Goal: Find specific page/section

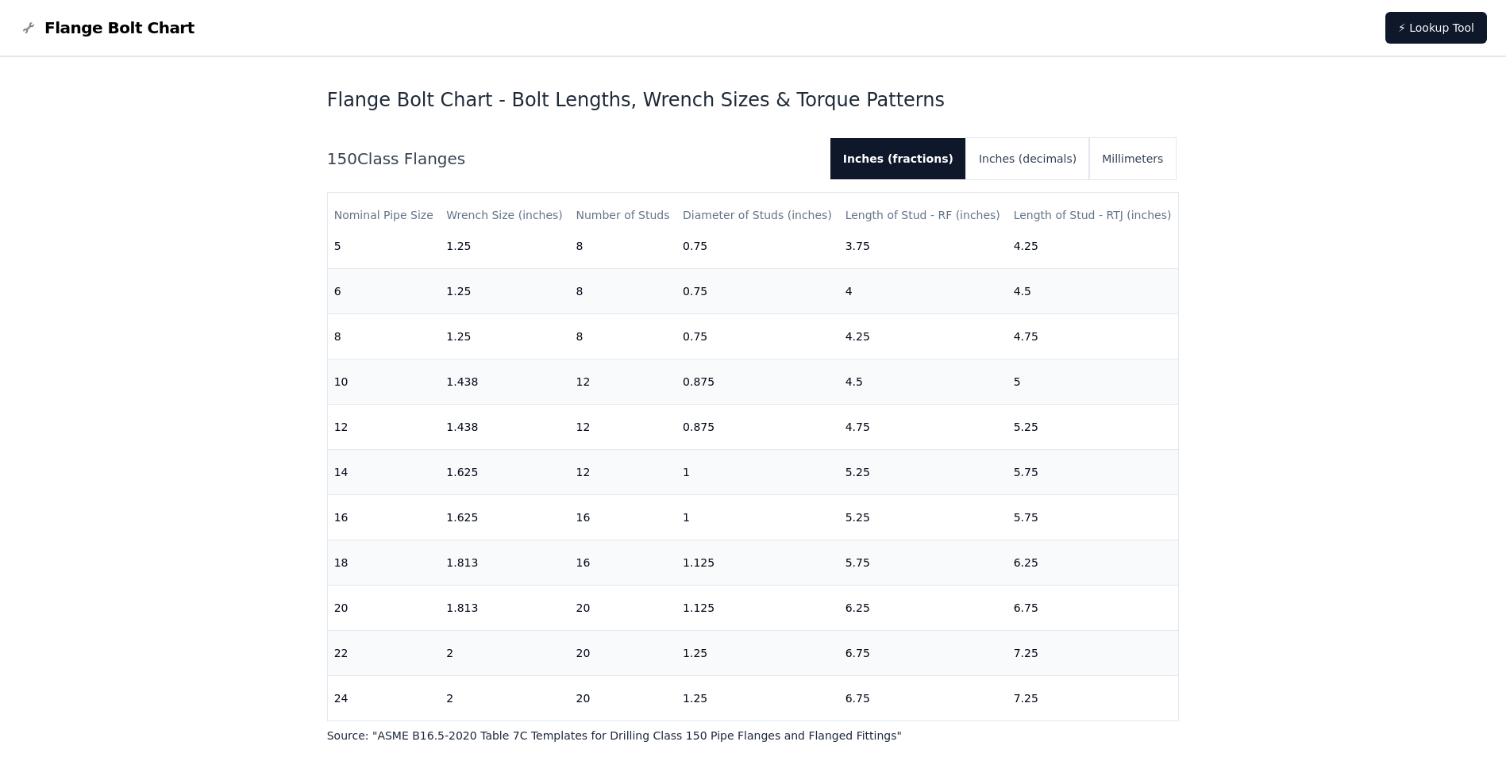
scroll to position [476, 0]
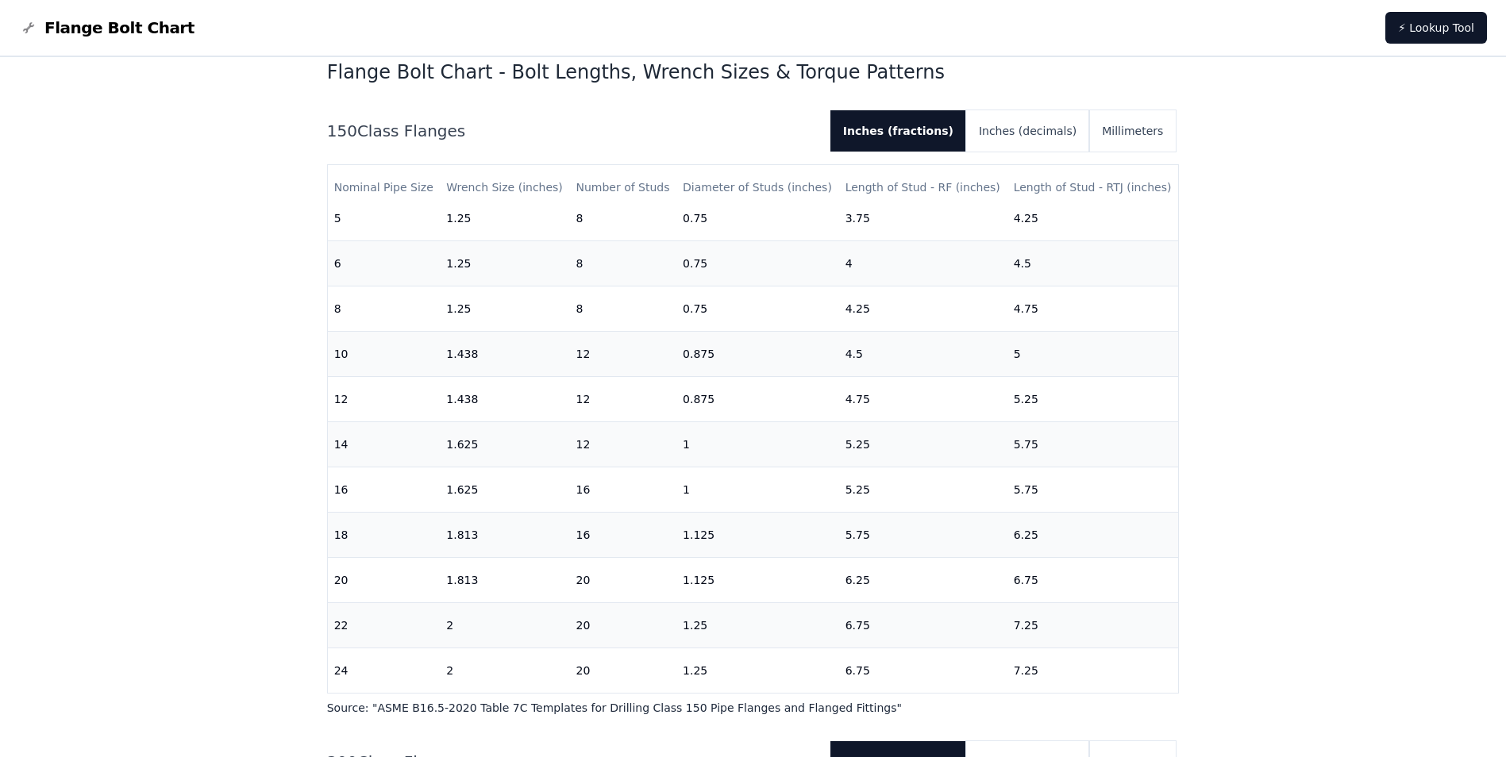
drag, startPoint x: 225, startPoint y: 212, endPoint x: 221, endPoint y: 201, distance: 11.6
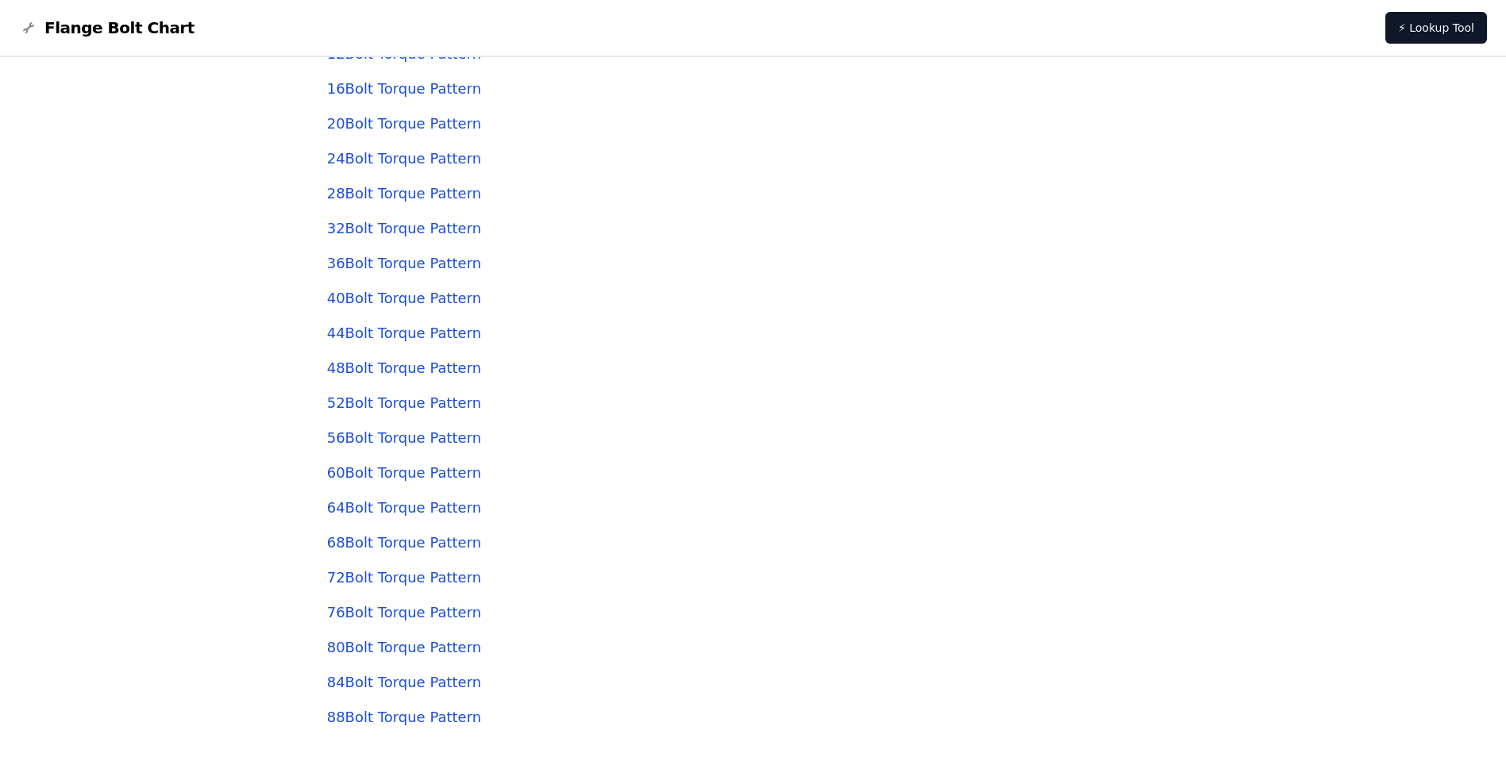
scroll to position [5002, 0]
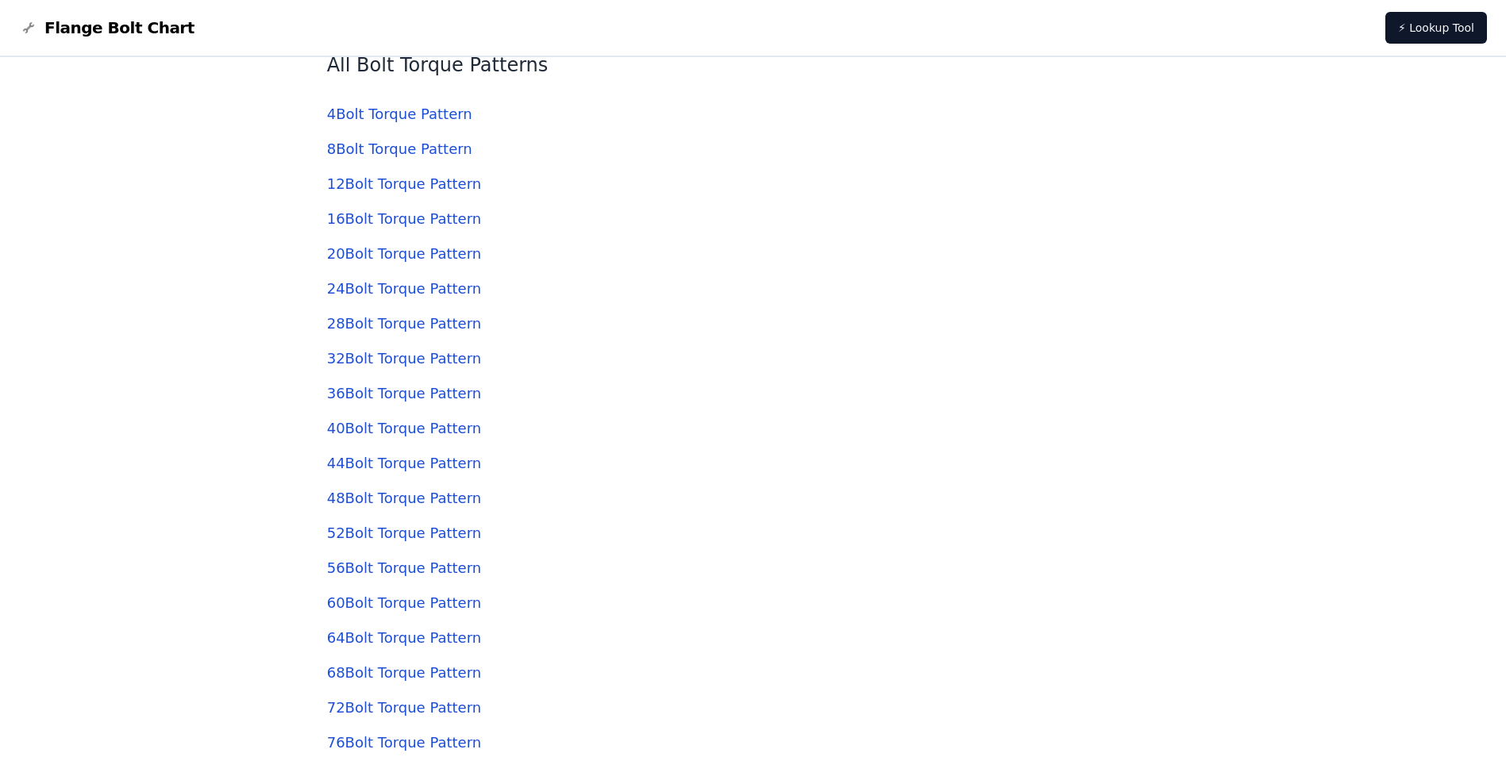
click at [399, 255] on link "20 Bolt Torque Pattern" at bounding box center [404, 253] width 154 height 17
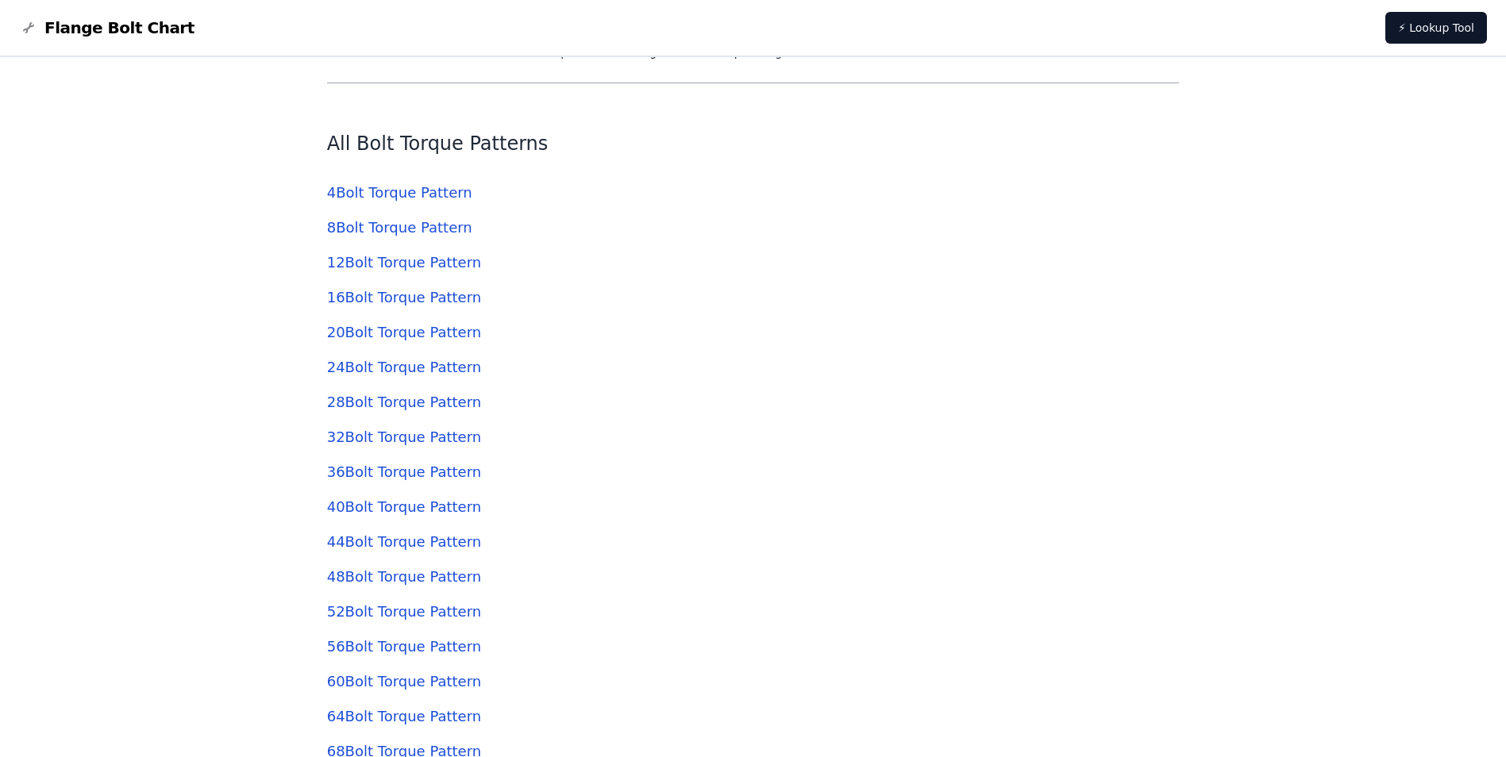
scroll to position [4922, 0]
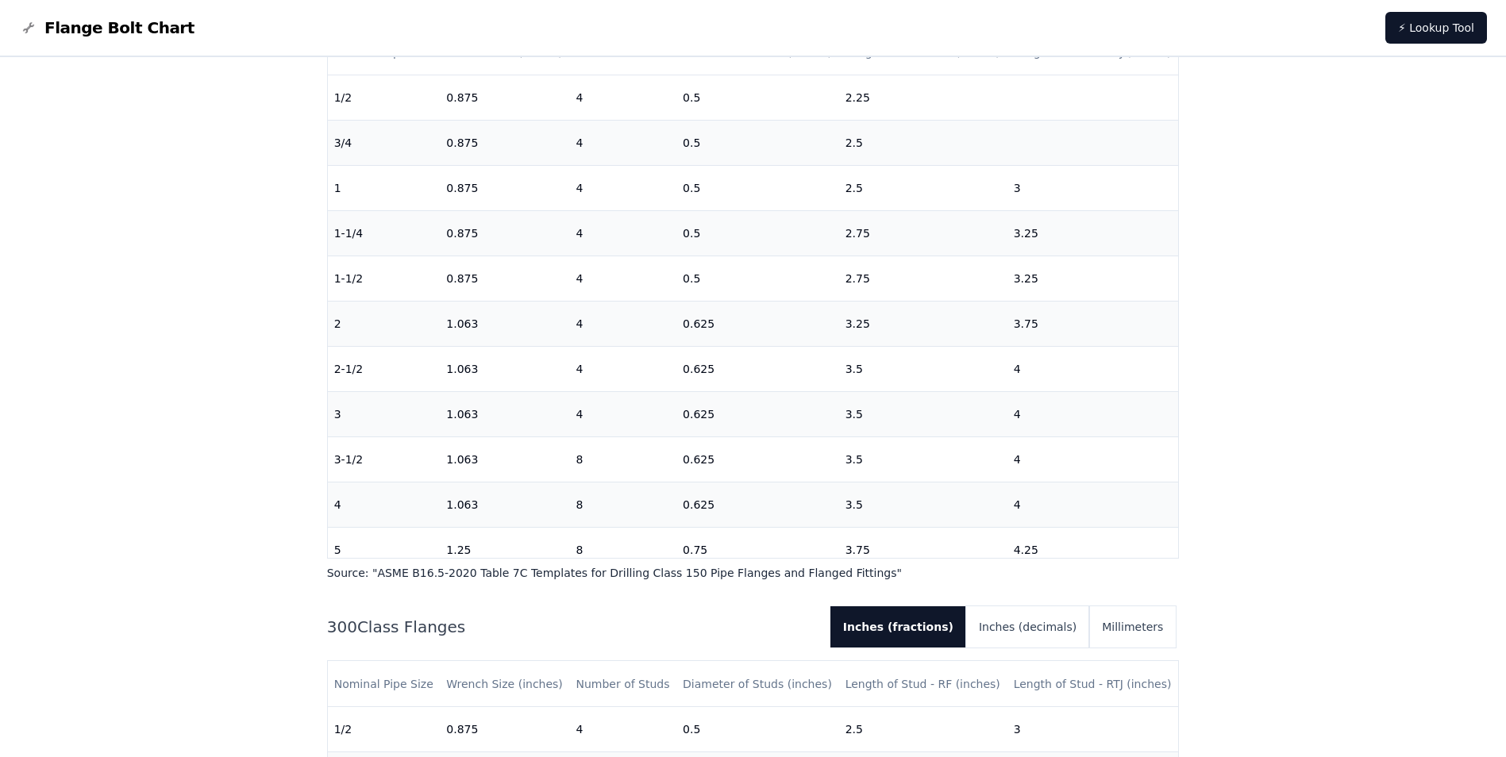
scroll to position [635, 0]
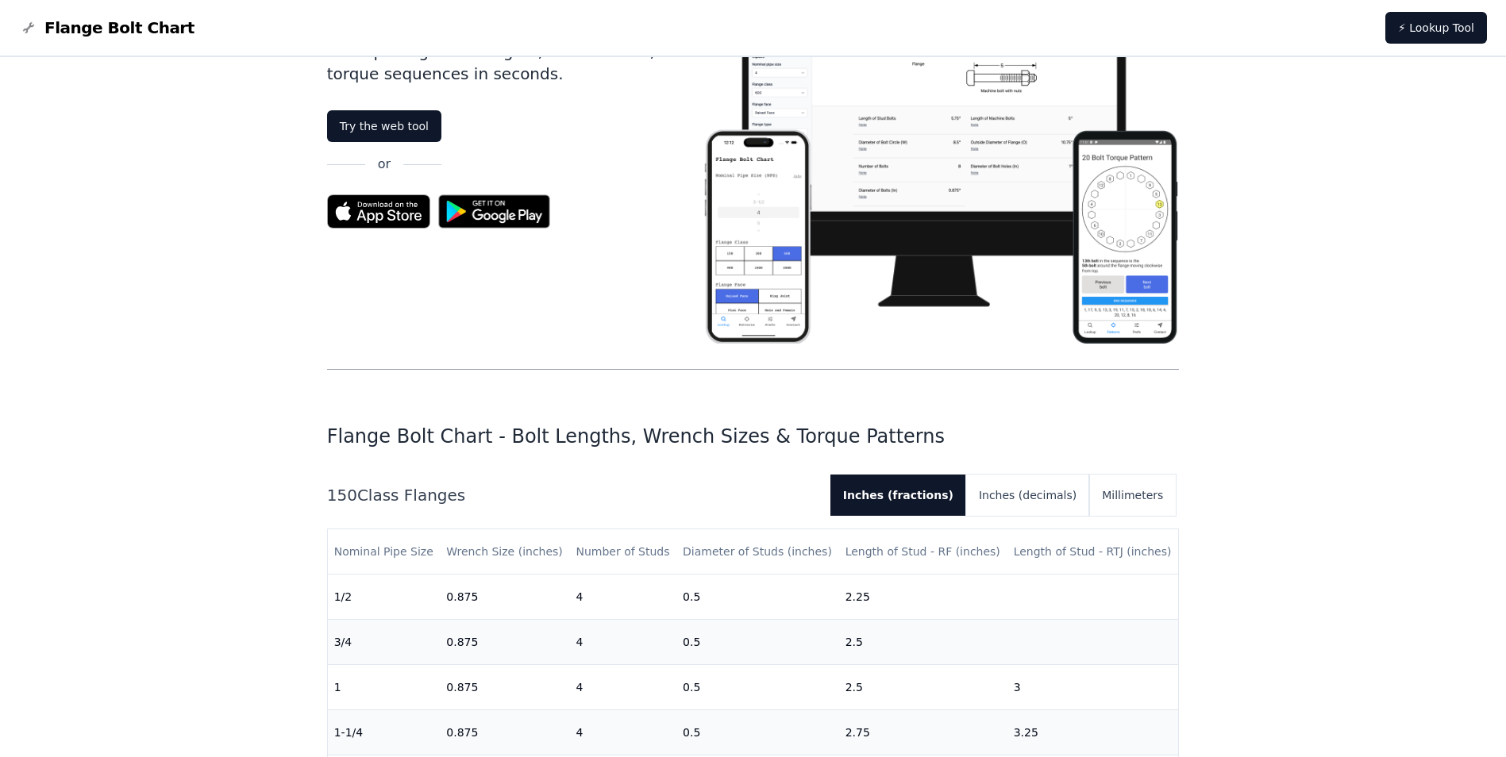
scroll to position [318, 0]
